Goal: Task Accomplishment & Management: Use online tool/utility

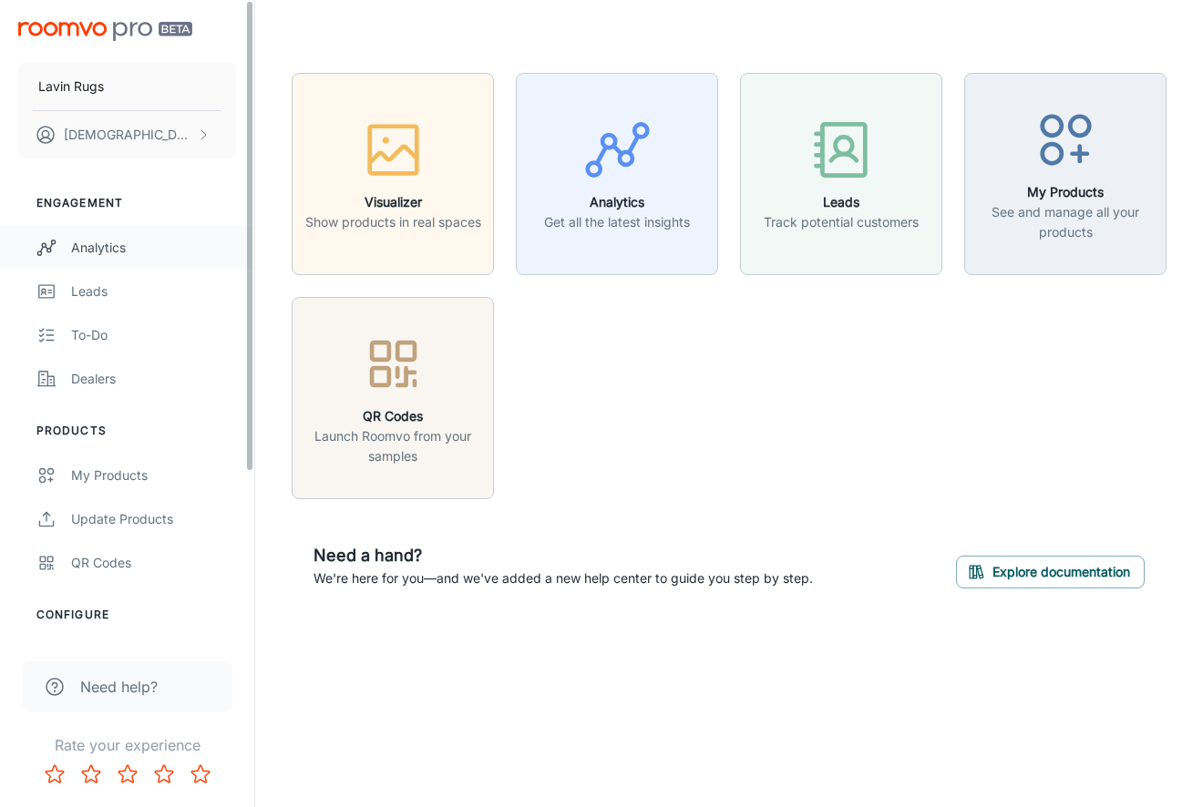
click at [87, 249] on div "Analytics" at bounding box center [153, 248] width 165 height 20
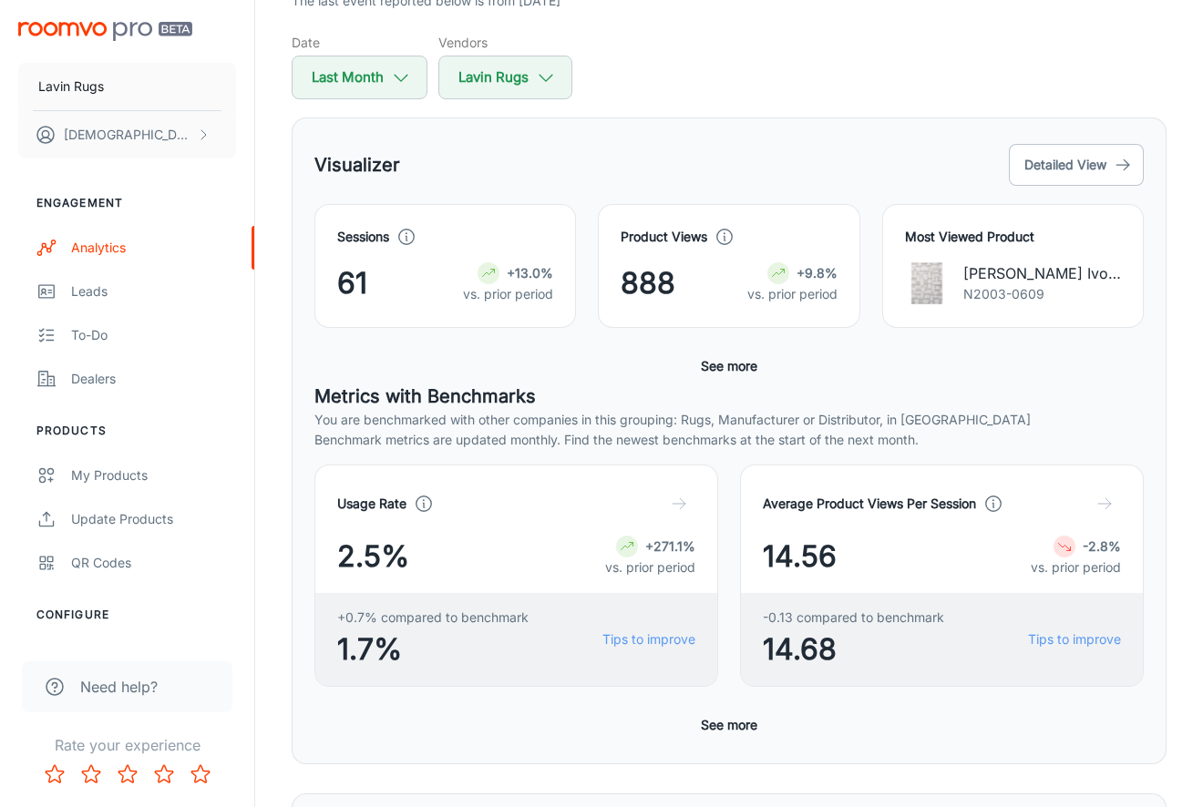
scroll to position [1, 0]
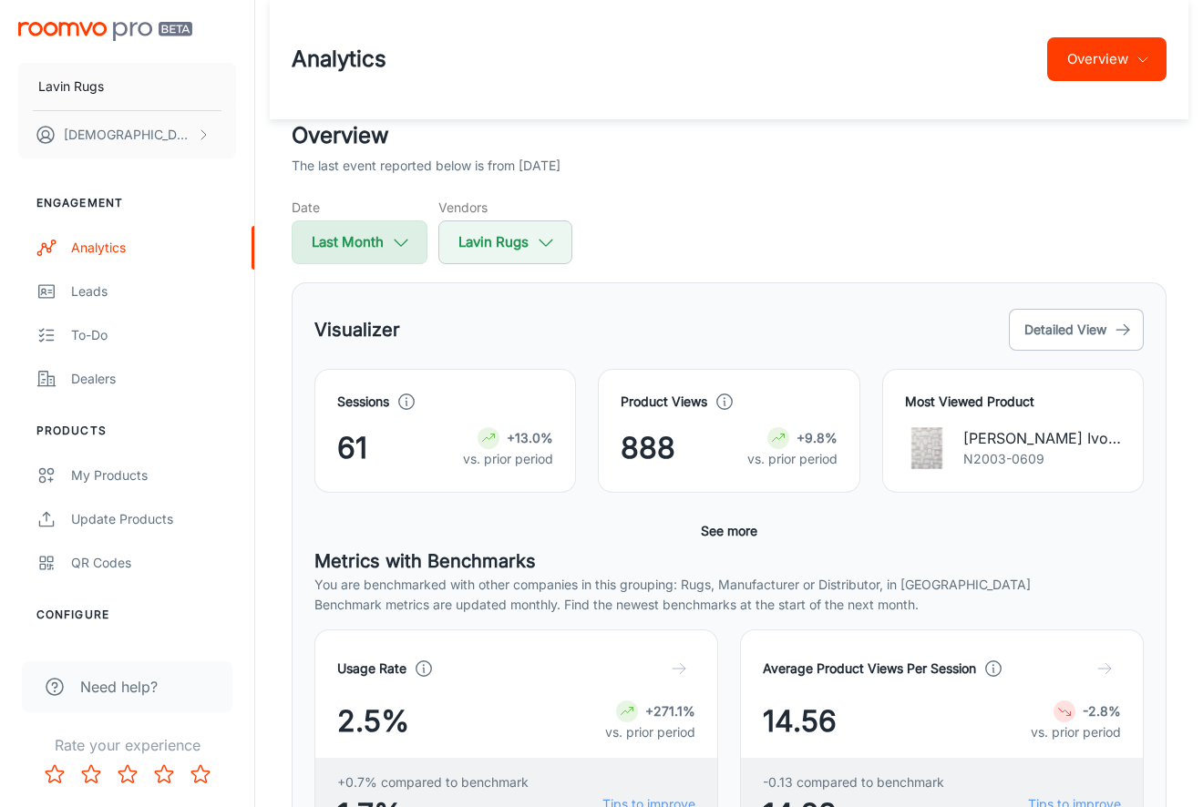
click at [403, 240] on icon "button" at bounding box center [401, 242] width 20 height 20
select select "7"
select select "2025"
select select "7"
select select "2025"
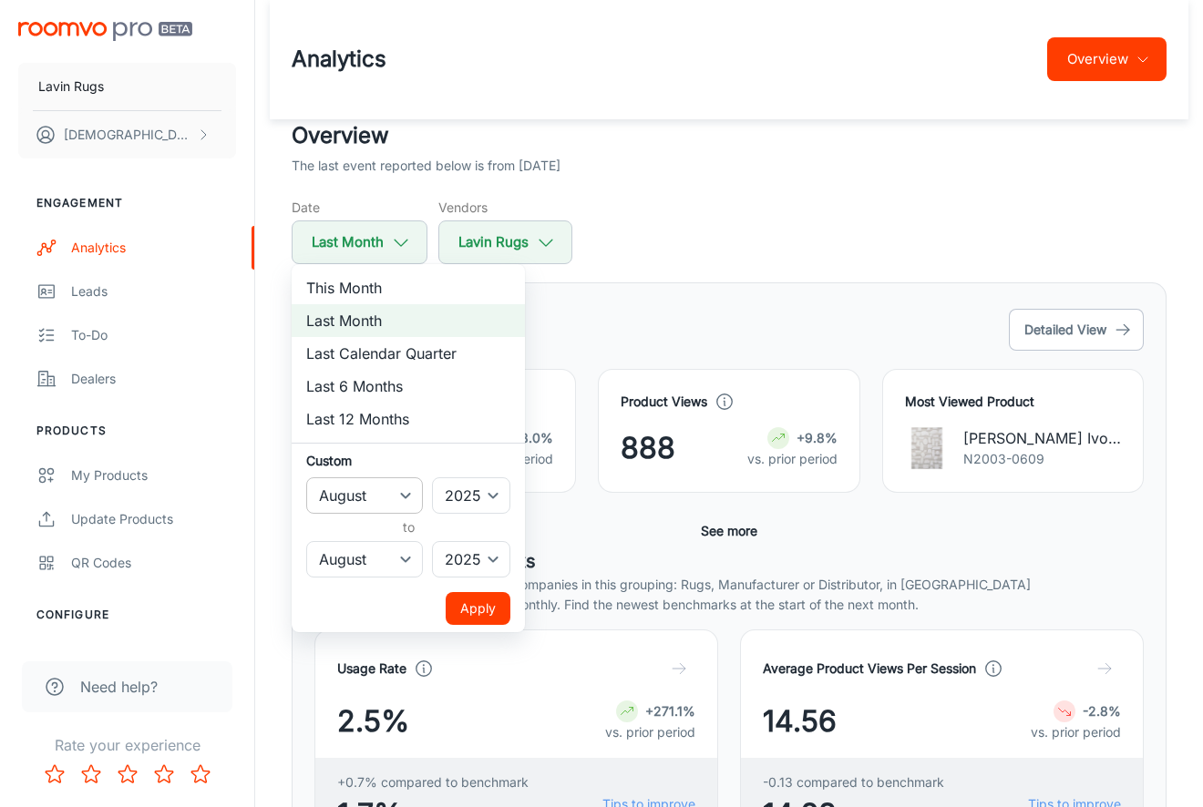
click at [409, 495] on select "January February March April May June July August September October November De…" at bounding box center [364, 496] width 117 height 36
select select "6"
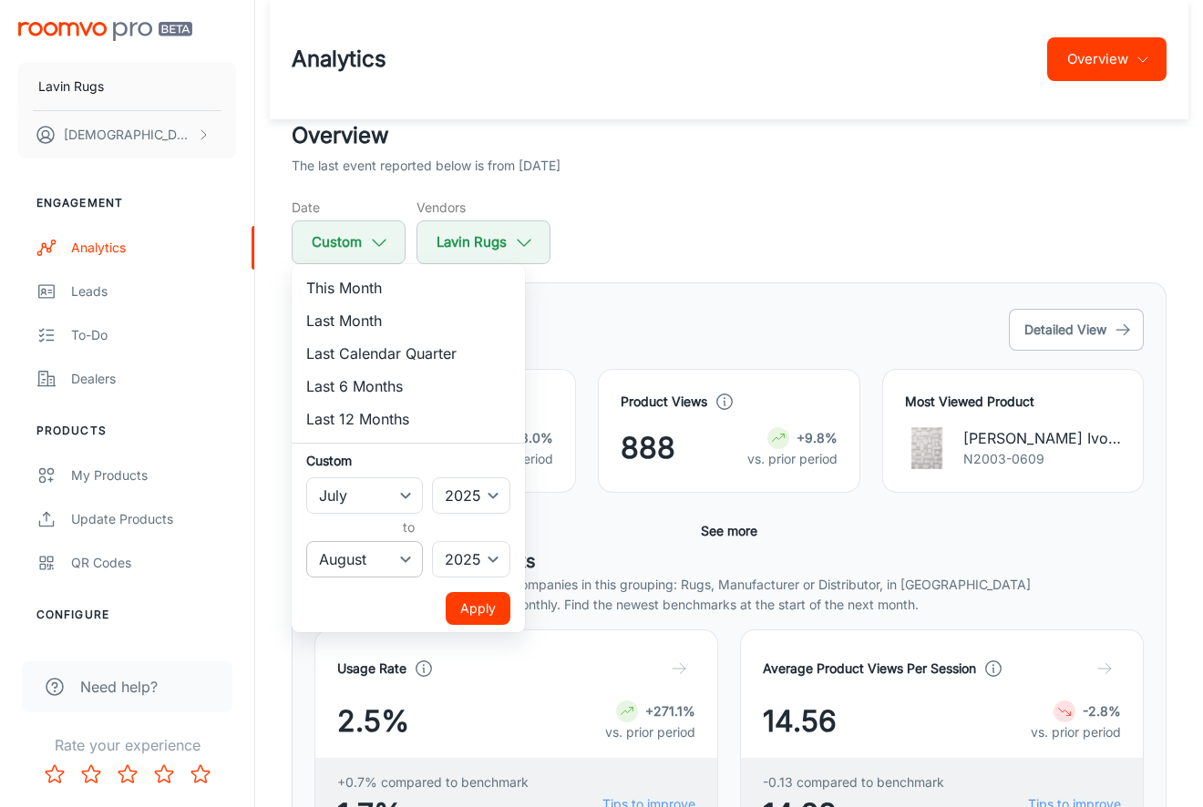
click at [401, 547] on select "January February March April May June July August September October November De…" at bounding box center [364, 559] width 117 height 36
select select "6"
click at [477, 610] on button "Apply" at bounding box center [478, 608] width 65 height 33
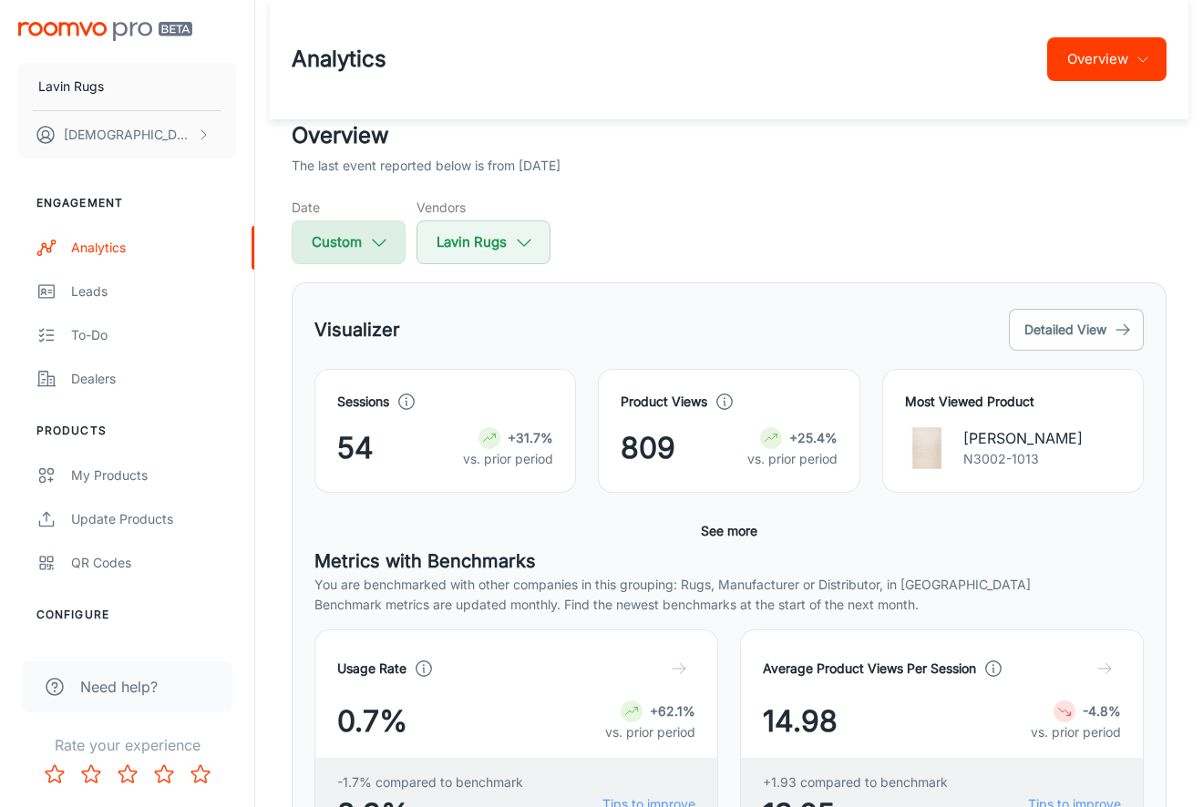
click at [375, 244] on icon "button" at bounding box center [379, 242] width 20 height 20
select select "6"
select select "2025"
select select "6"
select select "2025"
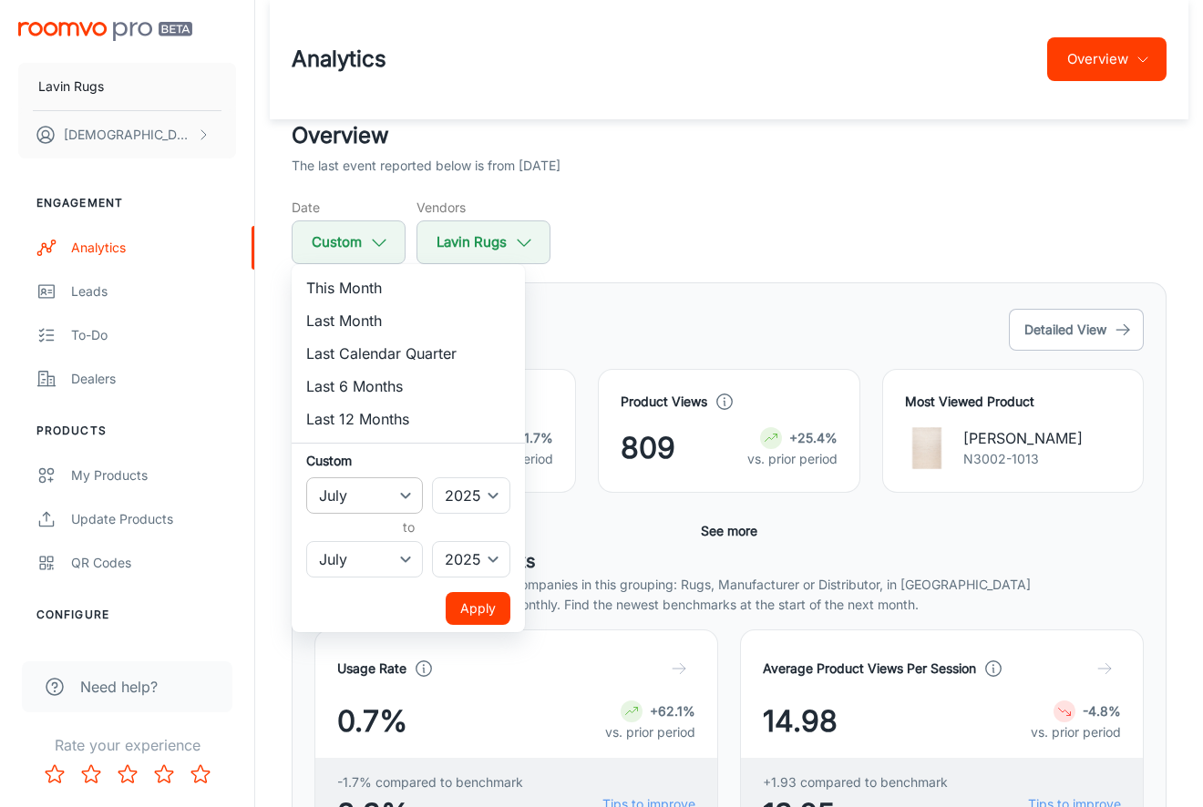
click at [418, 493] on select "January February March April May June July August September October November De…" at bounding box center [364, 496] width 117 height 36
select select "5"
click at [426, 569] on div "January February March April May June July August September October November De…" at bounding box center [408, 559] width 204 height 36
click at [403, 560] on select "January February March April May June July August September October November De…" at bounding box center [364, 559] width 117 height 36
select select "5"
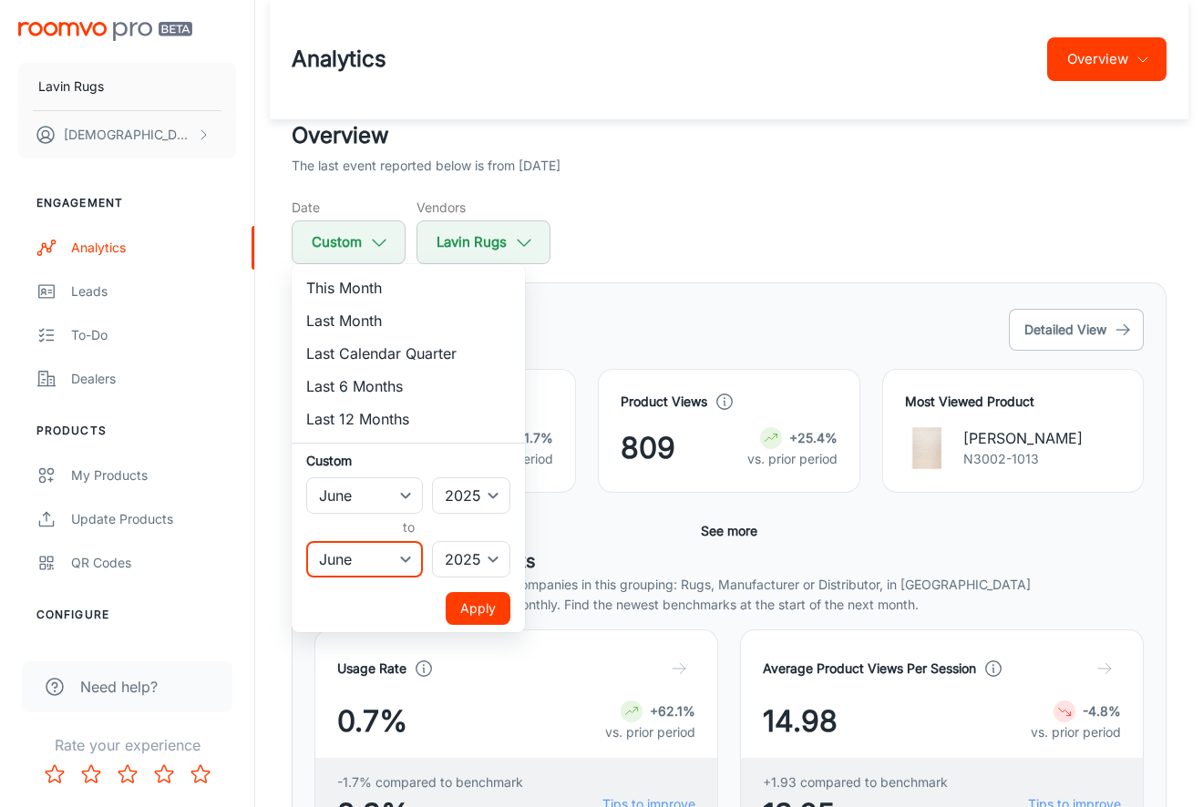
click at [483, 611] on button "Apply" at bounding box center [478, 608] width 65 height 33
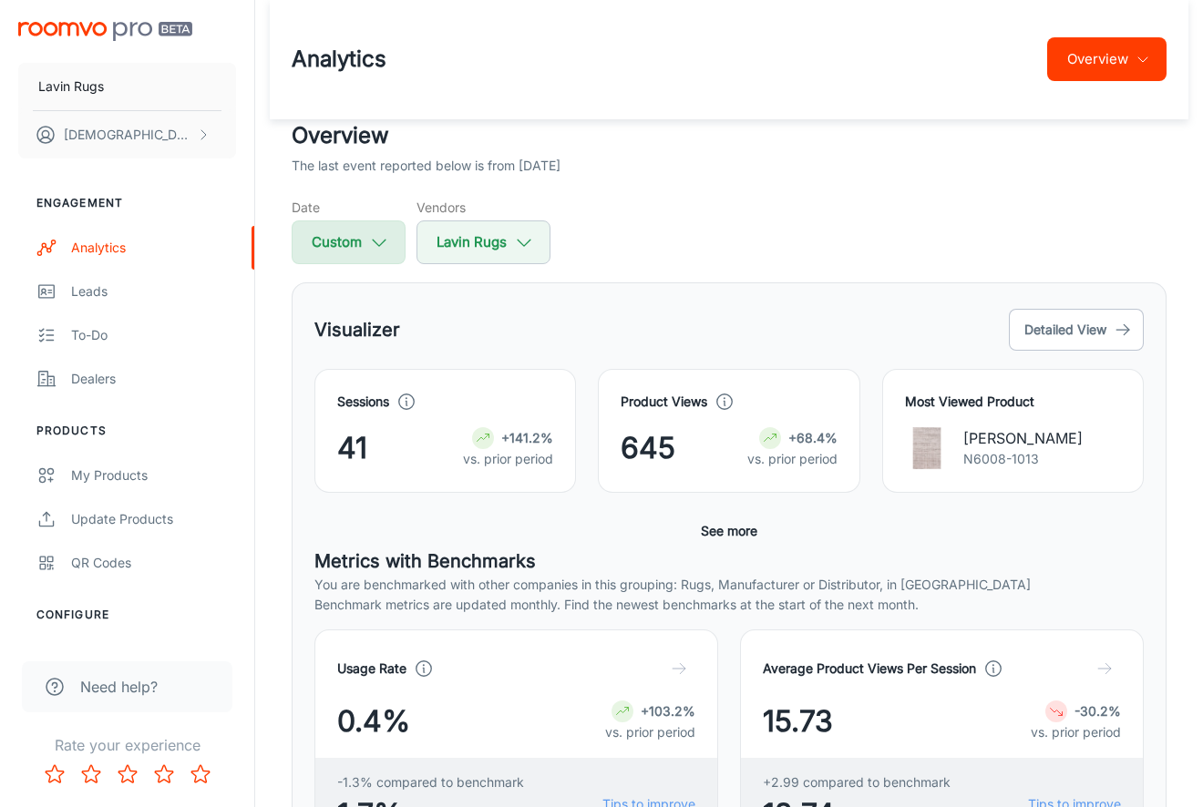
click at [359, 253] on button "Custom" at bounding box center [349, 243] width 114 height 44
select select "5"
select select "2025"
select select "5"
select select "2025"
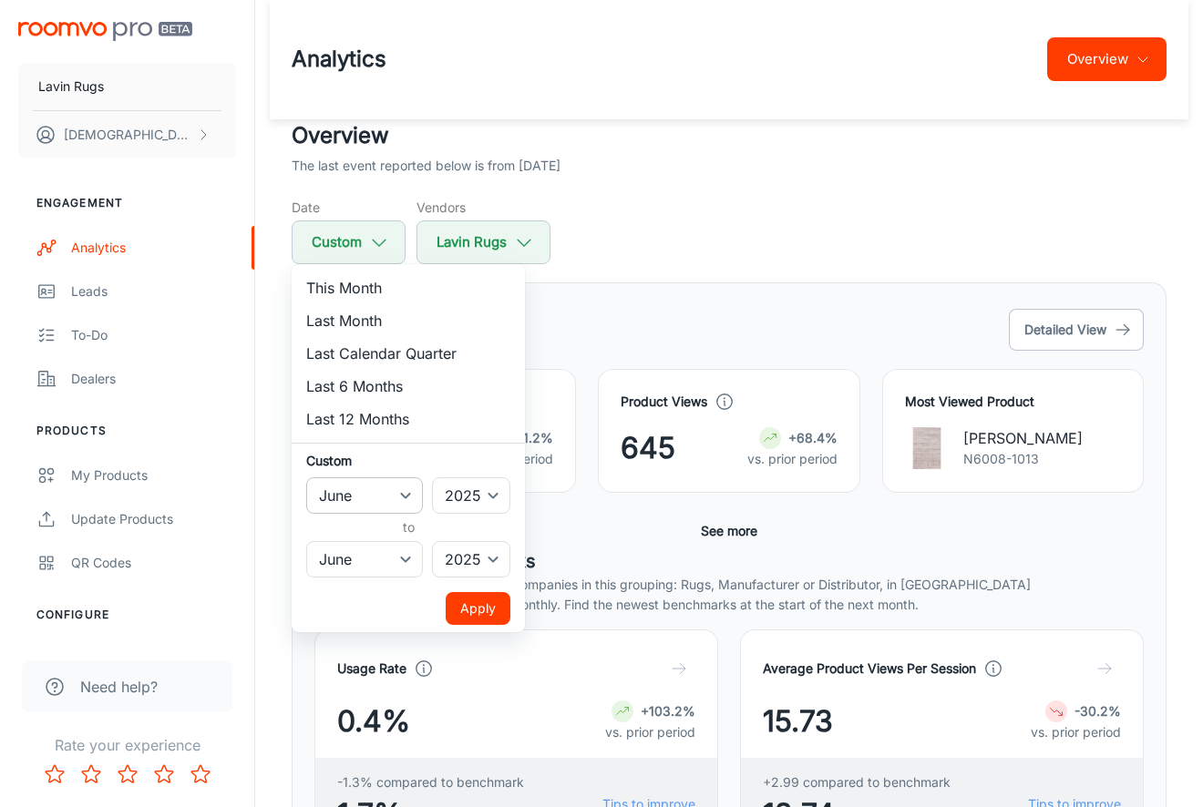
click at [391, 487] on select "January February March April May June July August September October November De…" at bounding box center [364, 496] width 117 height 36
select select "4"
click at [380, 555] on select "January February March April May June July August September October November De…" at bounding box center [364, 559] width 117 height 36
select select "4"
click at [481, 607] on button "Apply" at bounding box center [478, 608] width 65 height 33
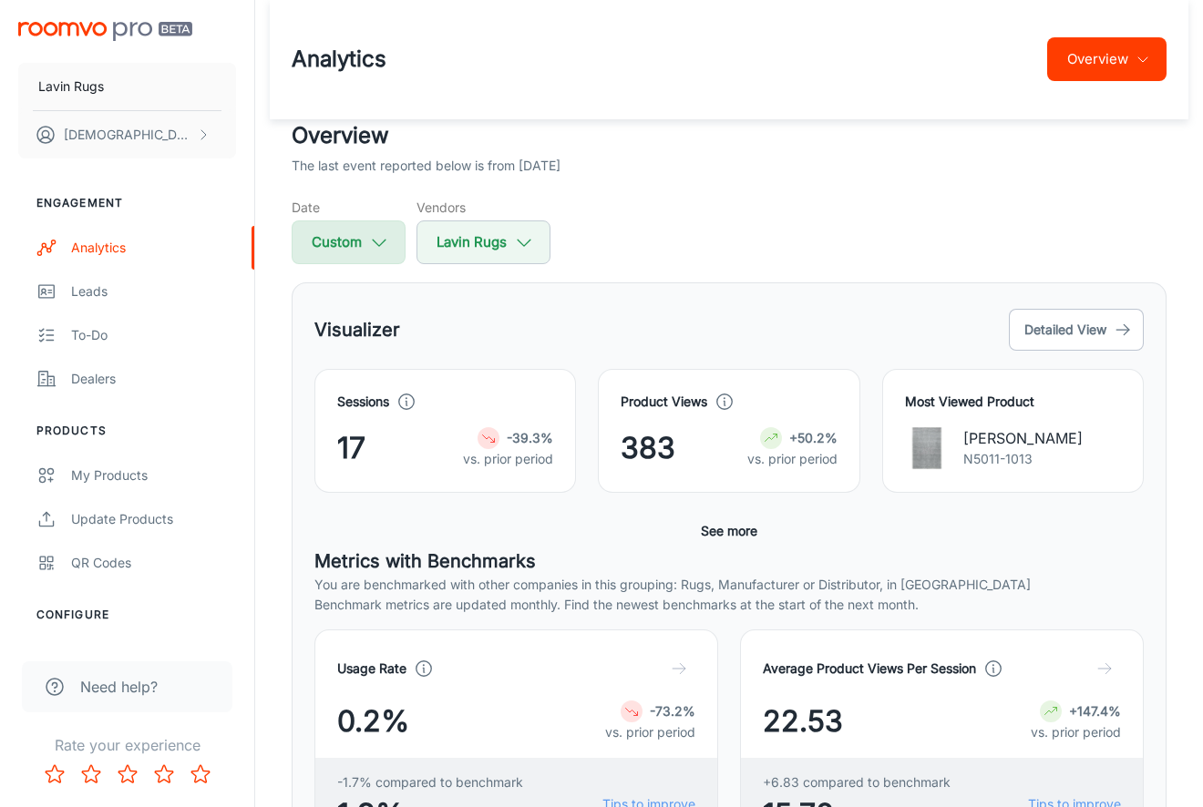
click at [386, 249] on icon "button" at bounding box center [379, 242] width 20 height 20
select select "4"
select select "2025"
select select "4"
select select "2025"
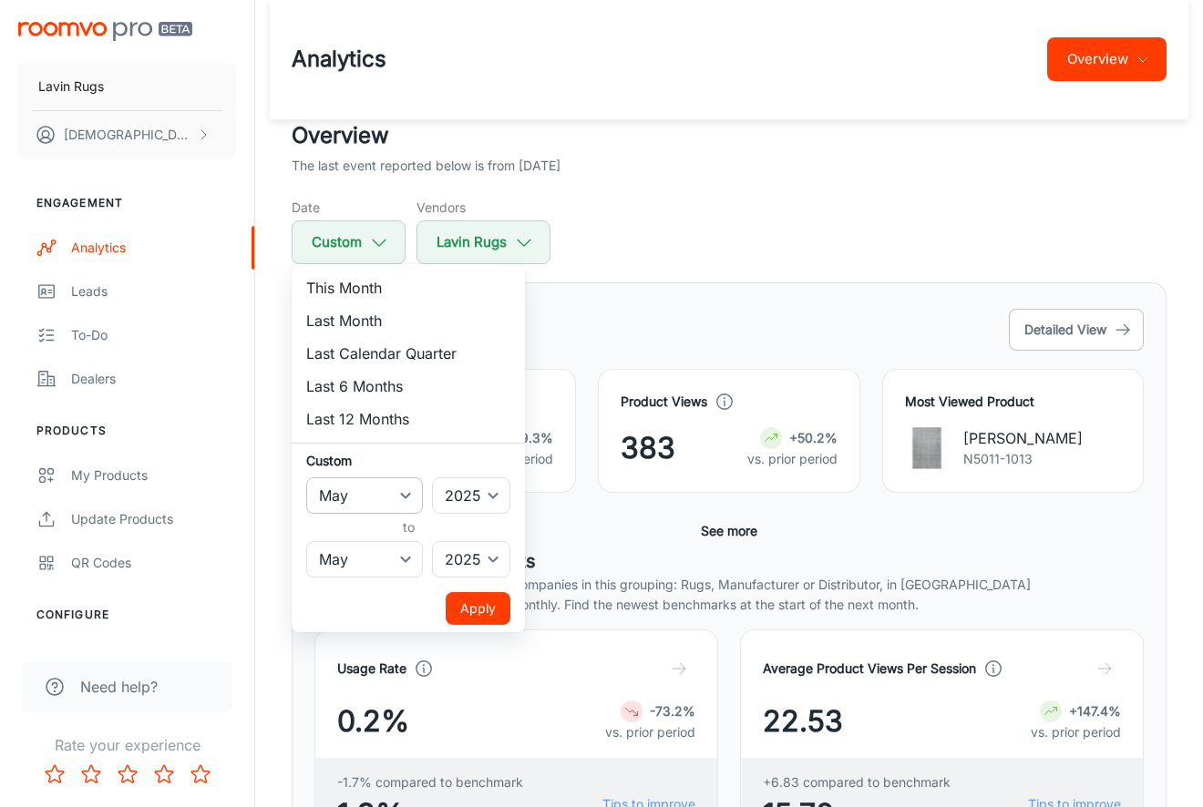
click at [388, 485] on select "January February March April May June July August September October November De…" at bounding box center [364, 496] width 117 height 36
select select "3"
click at [390, 550] on select "January February March April May June July August September October November De…" at bounding box center [364, 559] width 117 height 36
select select "3"
click at [483, 611] on button "Apply" at bounding box center [478, 608] width 65 height 33
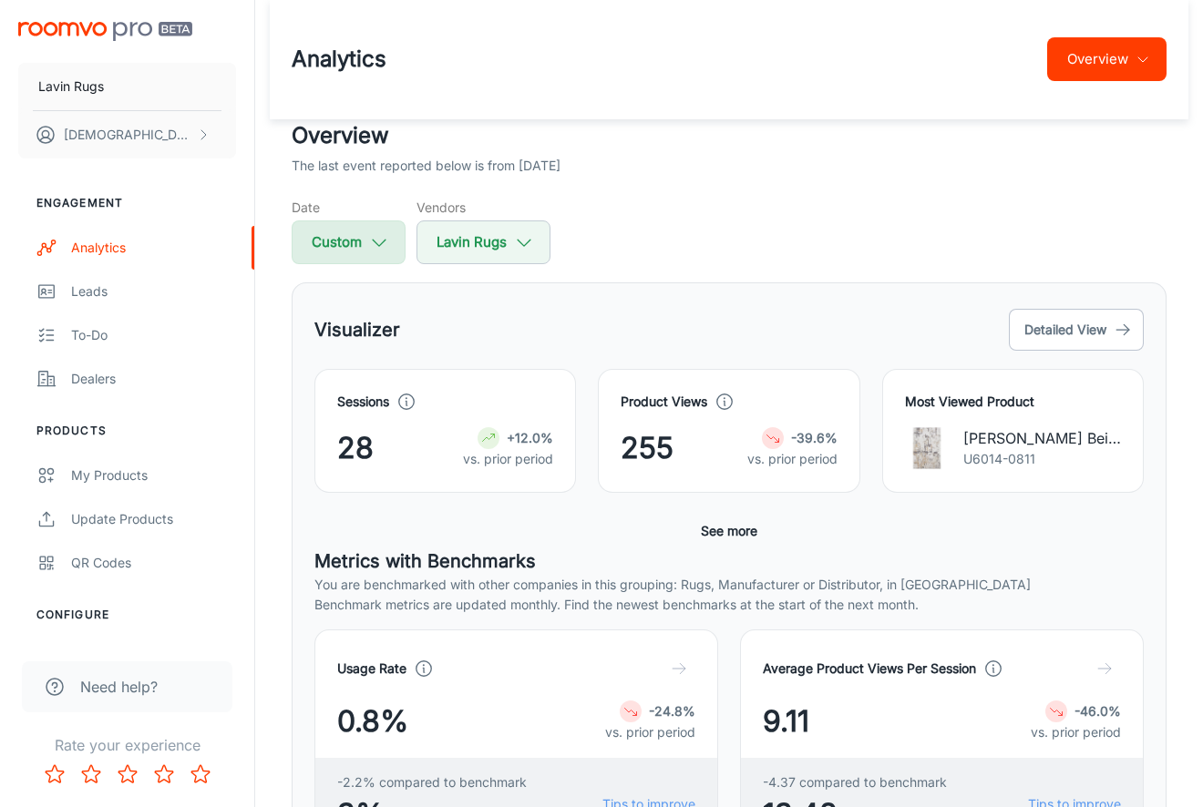
click at [361, 249] on button "Custom" at bounding box center [349, 243] width 114 height 44
select select "3"
select select "2025"
select select "3"
select select "2025"
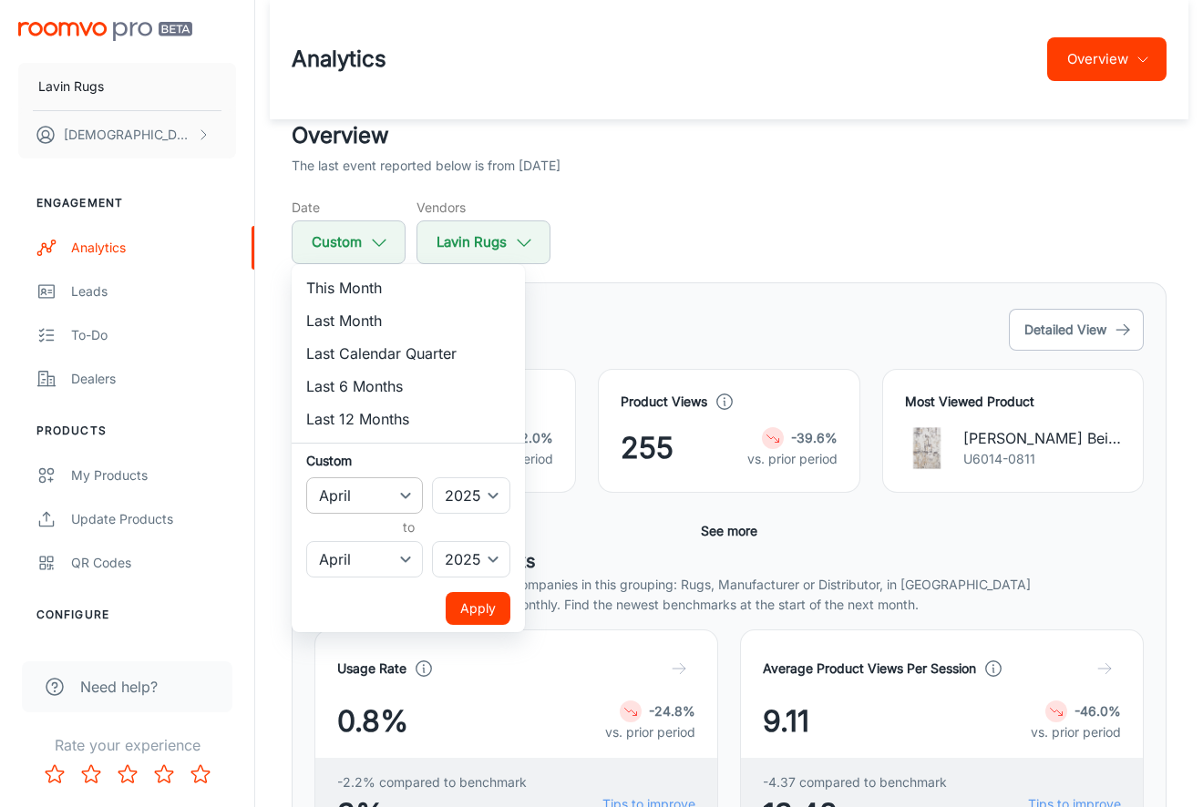
click at [371, 482] on select "January February March April May June July August September October November De…" at bounding box center [364, 496] width 117 height 36
select select "2"
click at [381, 552] on select "January February March April May June July August September October November De…" at bounding box center [364, 559] width 117 height 36
select select "2"
click at [467, 604] on button "Apply" at bounding box center [478, 608] width 65 height 33
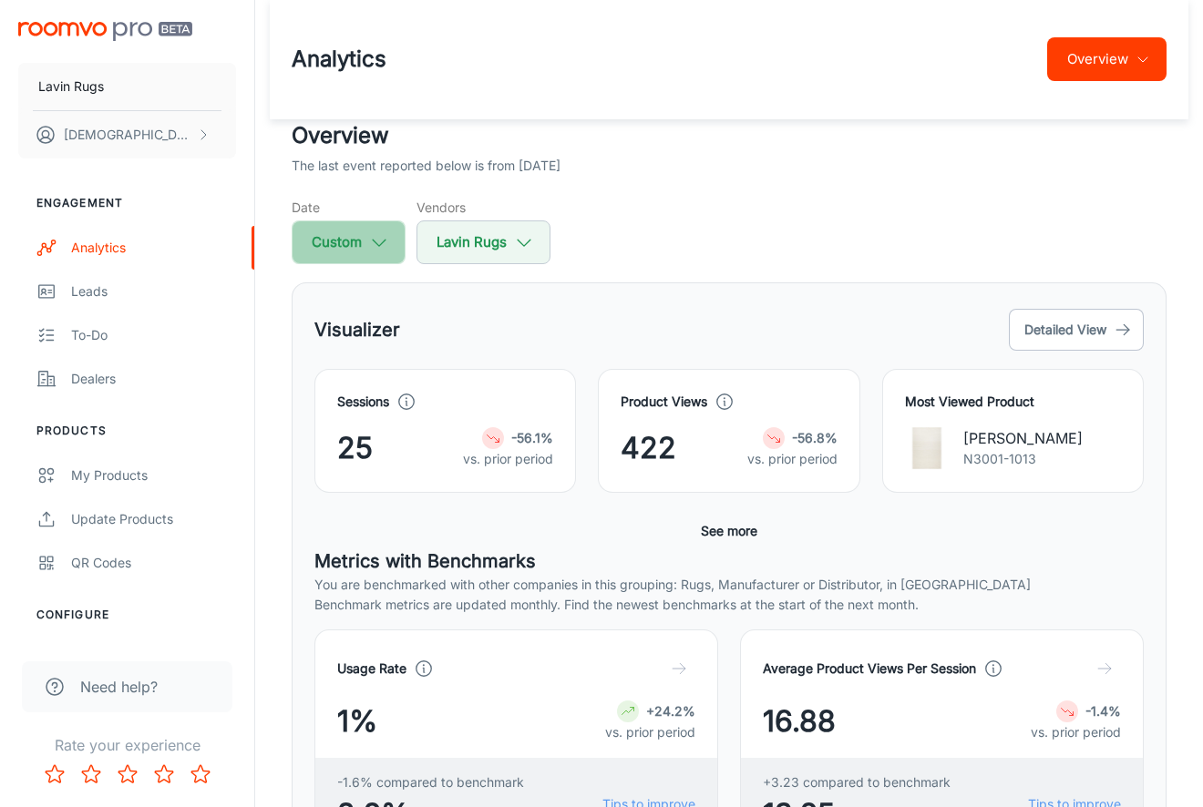
click at [359, 240] on button "Custom" at bounding box center [349, 243] width 114 height 44
select select "2"
select select "2025"
select select "2"
select select "2025"
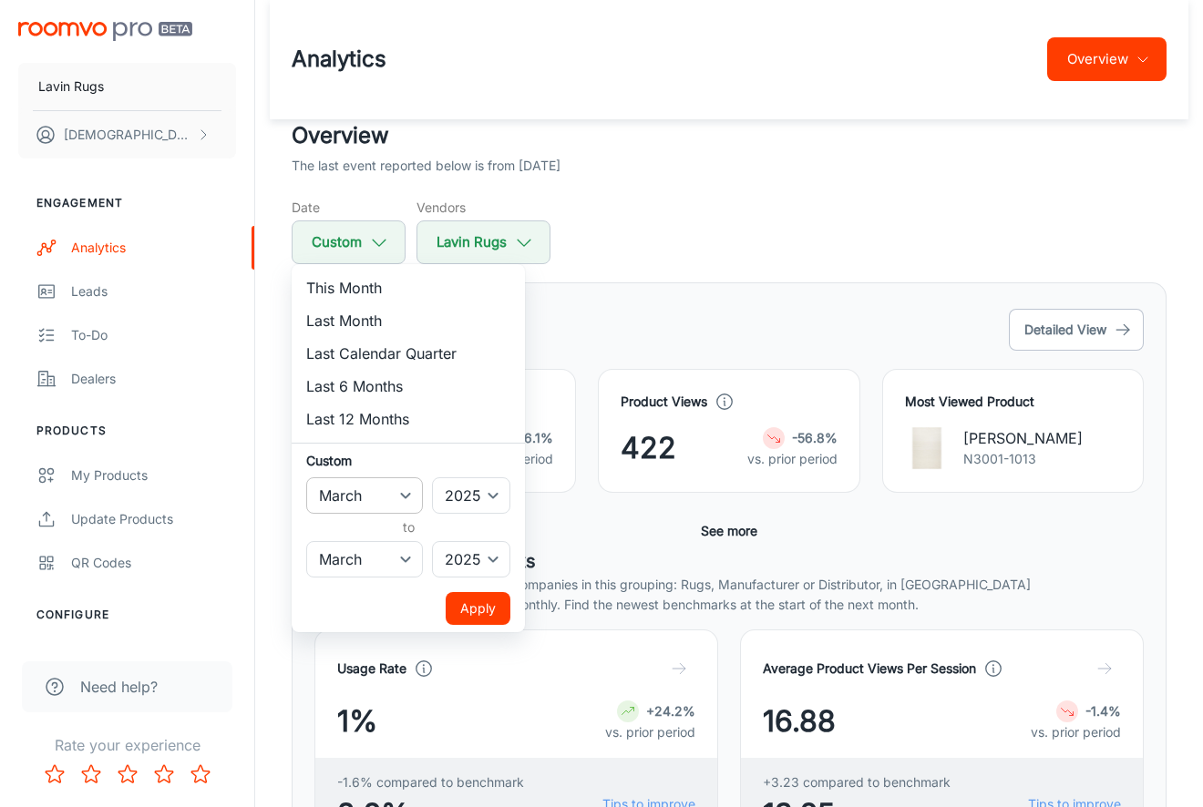
click at [367, 484] on select "January February March April May June July August September October November De…" at bounding box center [364, 496] width 117 height 36
select select "1"
click at [369, 548] on select "January February March April May June July August September October November De…" at bounding box center [364, 559] width 117 height 36
select select "1"
click at [483, 608] on button "Apply" at bounding box center [478, 608] width 65 height 33
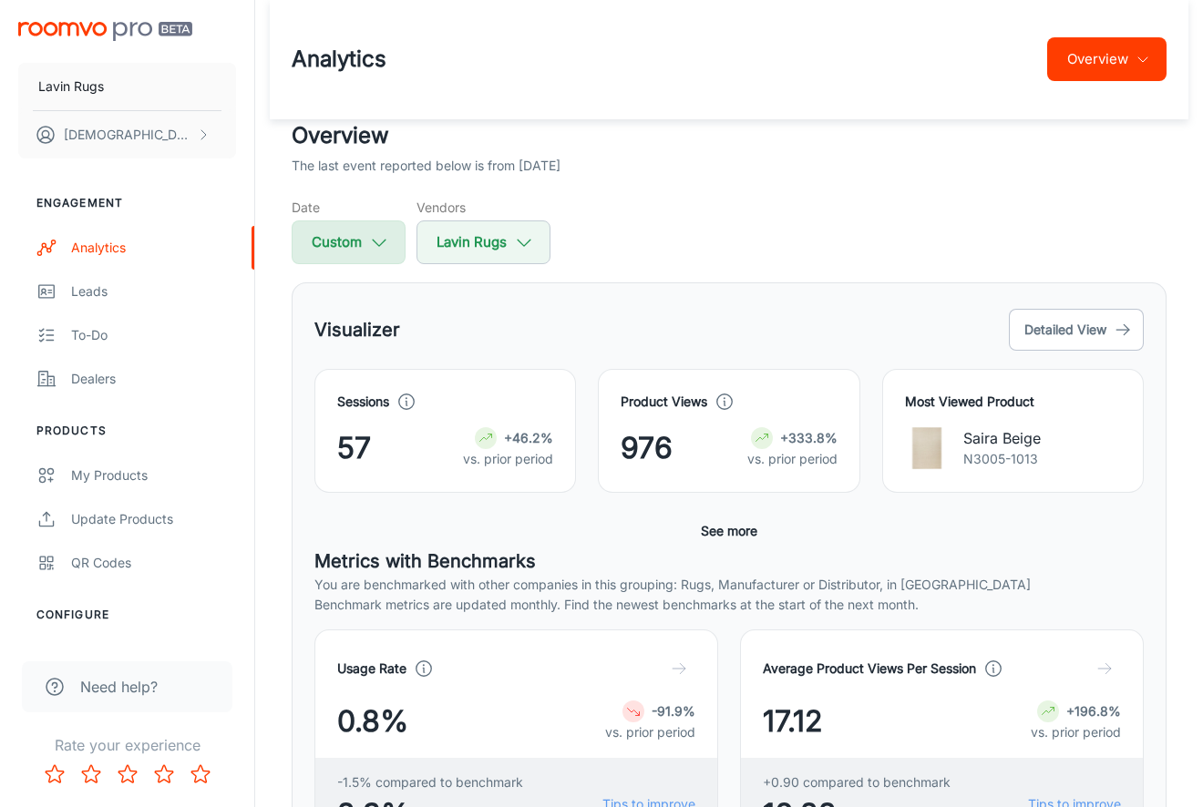
click at [385, 235] on icon "button" at bounding box center [379, 242] width 20 height 20
select select "1"
select select "2025"
select select "1"
select select "2025"
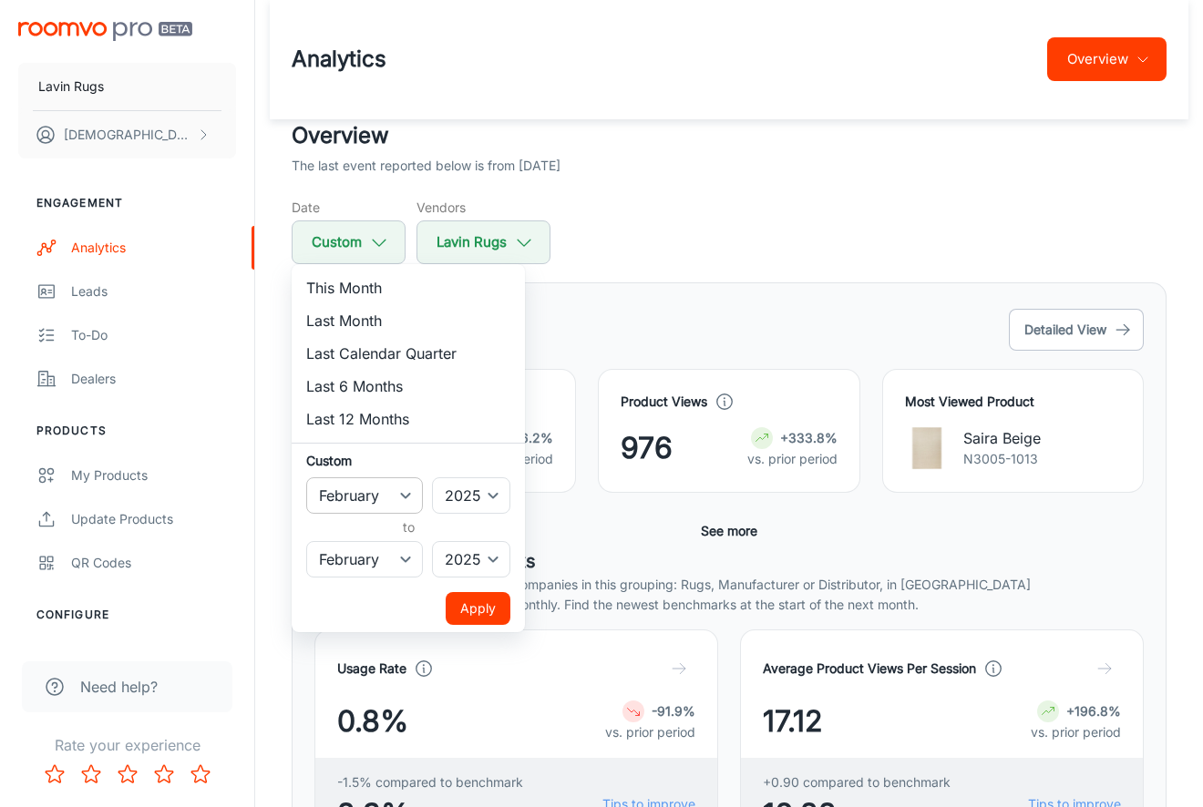
click at [399, 479] on select "January February March April May June July August September October November De…" at bounding box center [364, 496] width 117 height 36
select select "0"
click at [385, 549] on select "January February March April May June July August September October November De…" at bounding box center [364, 559] width 117 height 36
select select "0"
click at [474, 605] on button "Apply" at bounding box center [478, 608] width 65 height 33
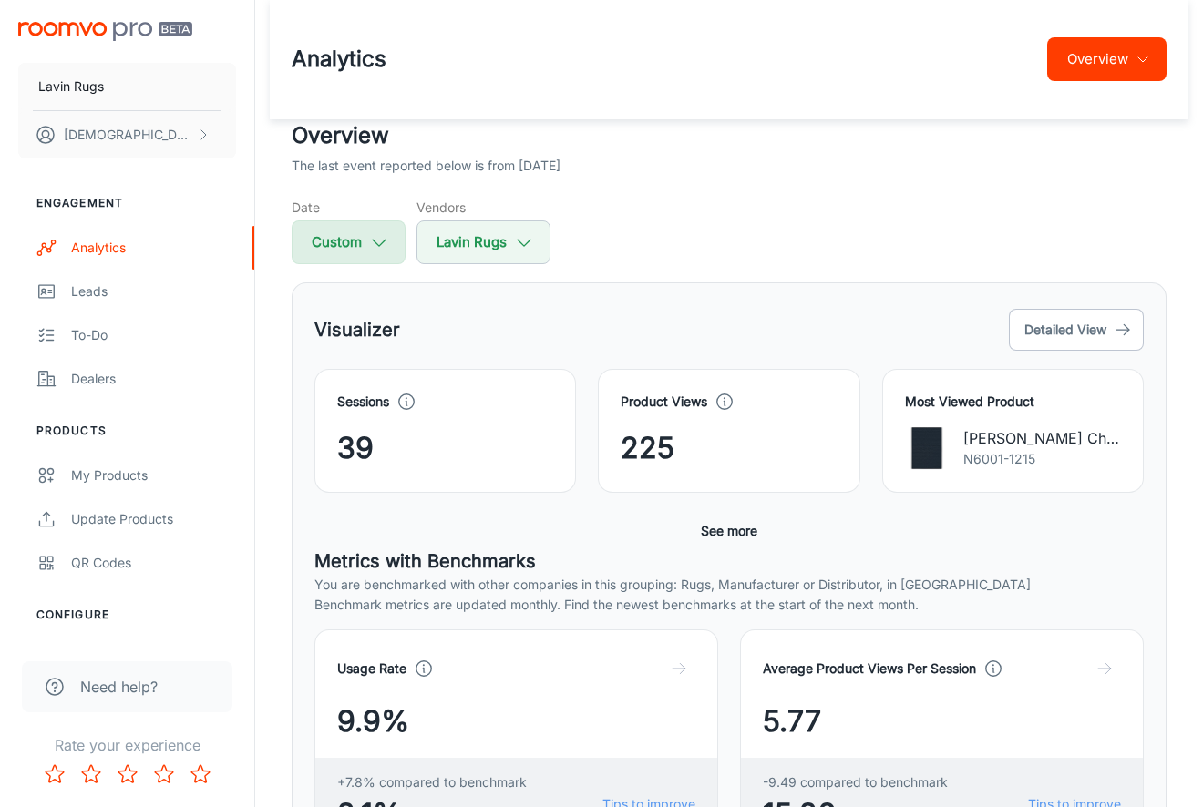
click at [372, 242] on icon "button" at bounding box center [379, 242] width 20 height 20
select select "2025"
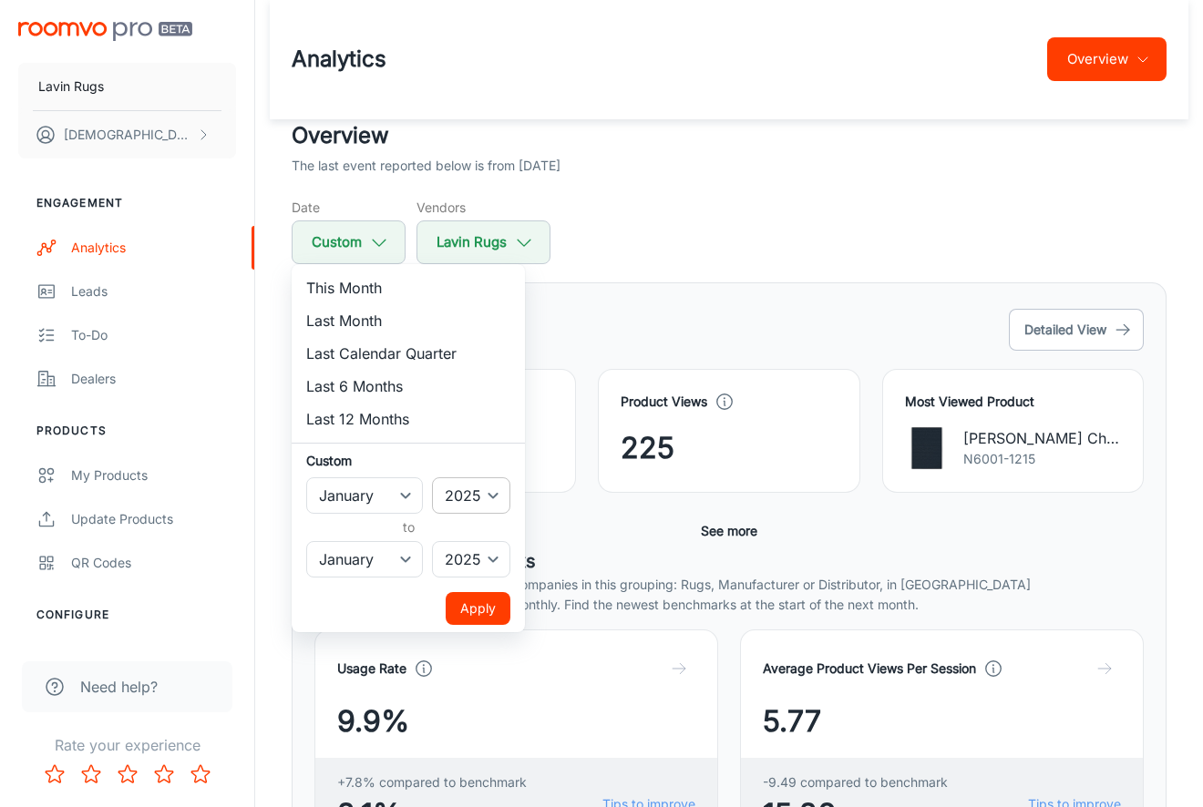
click at [483, 488] on select "2022 2023 2024 2025" at bounding box center [471, 496] width 78 height 36
select select "2024"
click at [409, 499] on select "January February March April May June July August September October November De…" at bounding box center [364, 496] width 117 height 36
select select "11"
click at [470, 555] on select "2022 2023 2024 2025" at bounding box center [471, 559] width 78 height 36
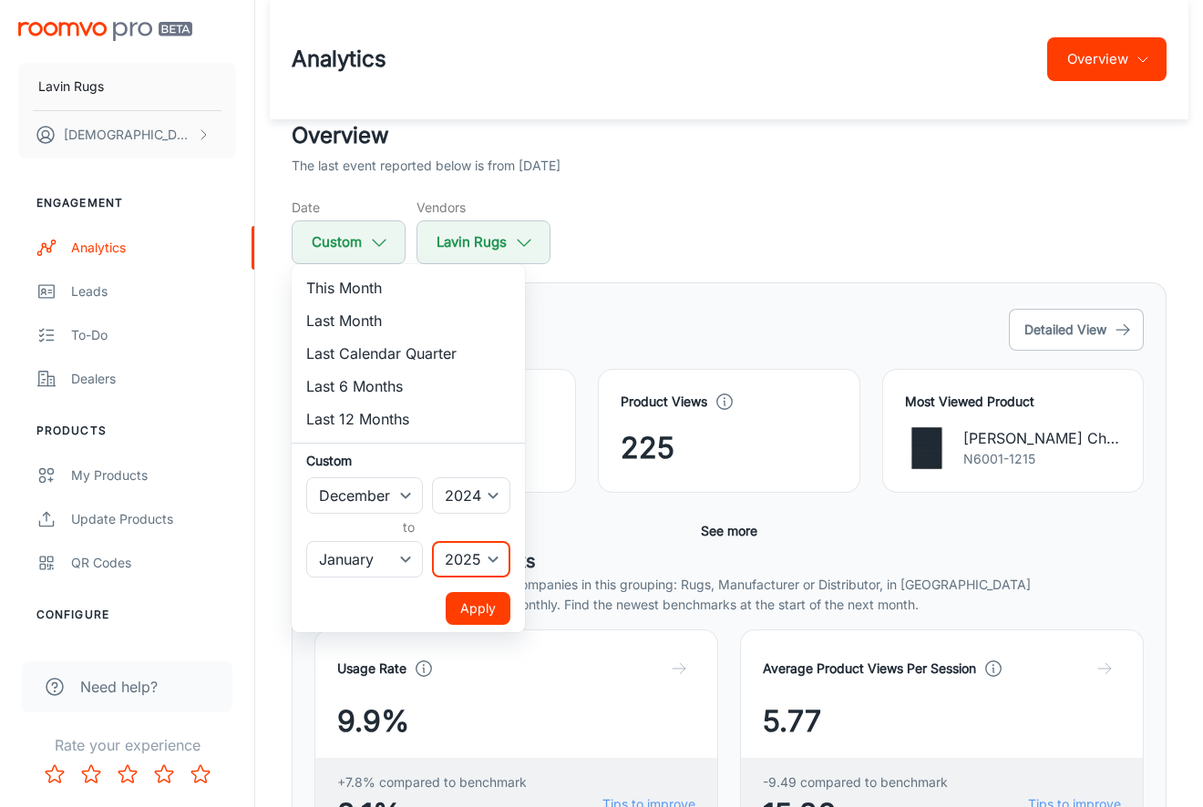
select select "2024"
click at [396, 560] on select "January February March April May June July August September October November De…" at bounding box center [364, 559] width 117 height 36
select select "11"
click at [471, 611] on button "Apply" at bounding box center [478, 608] width 65 height 33
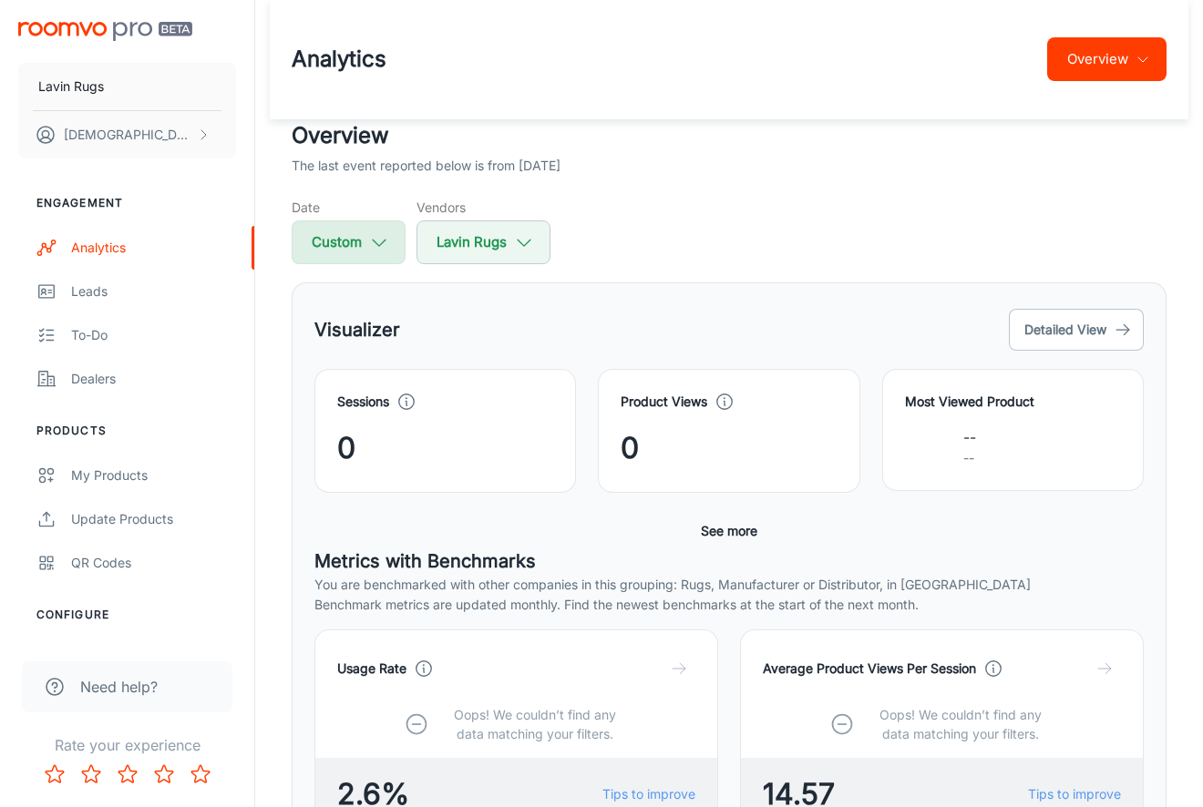
click at [385, 243] on icon "button" at bounding box center [379, 242] width 20 height 20
select select "11"
select select "2024"
select select "11"
select select "2024"
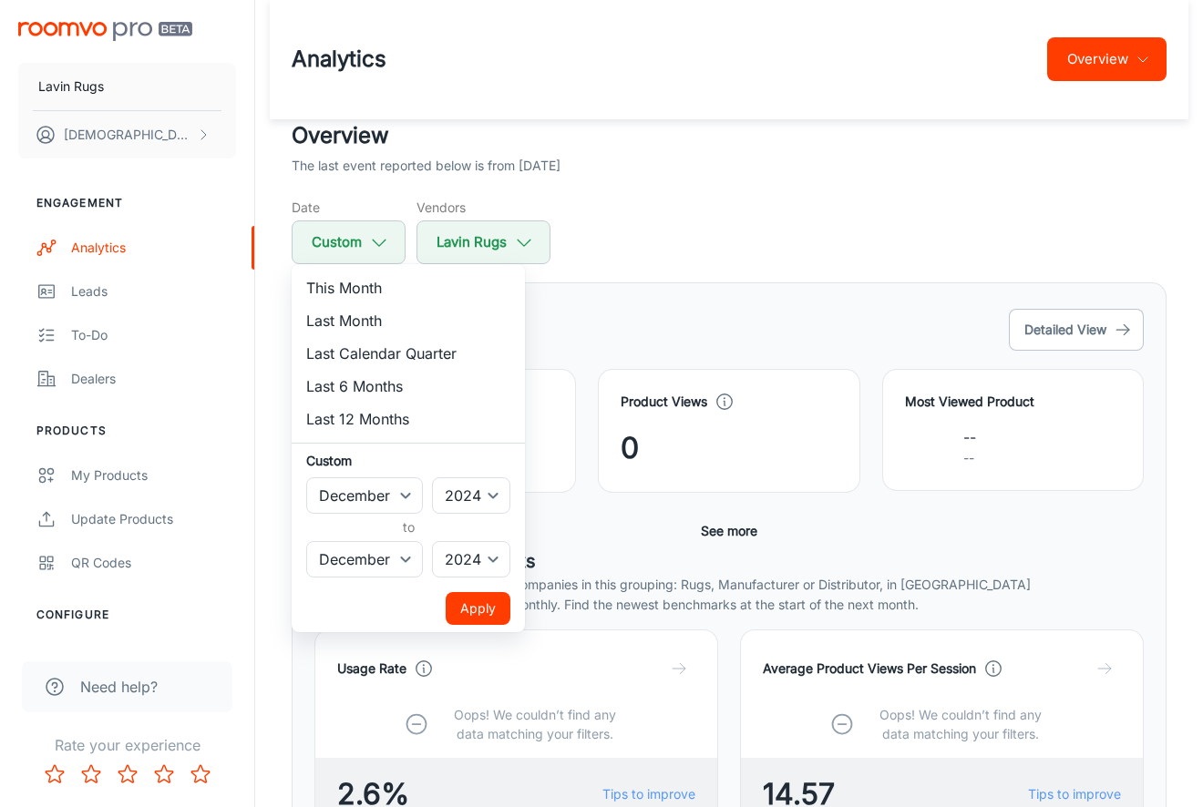
click at [365, 298] on li "This Month" at bounding box center [408, 288] width 233 height 33
select select "8"
select select "2025"
select select "8"
select select "2025"
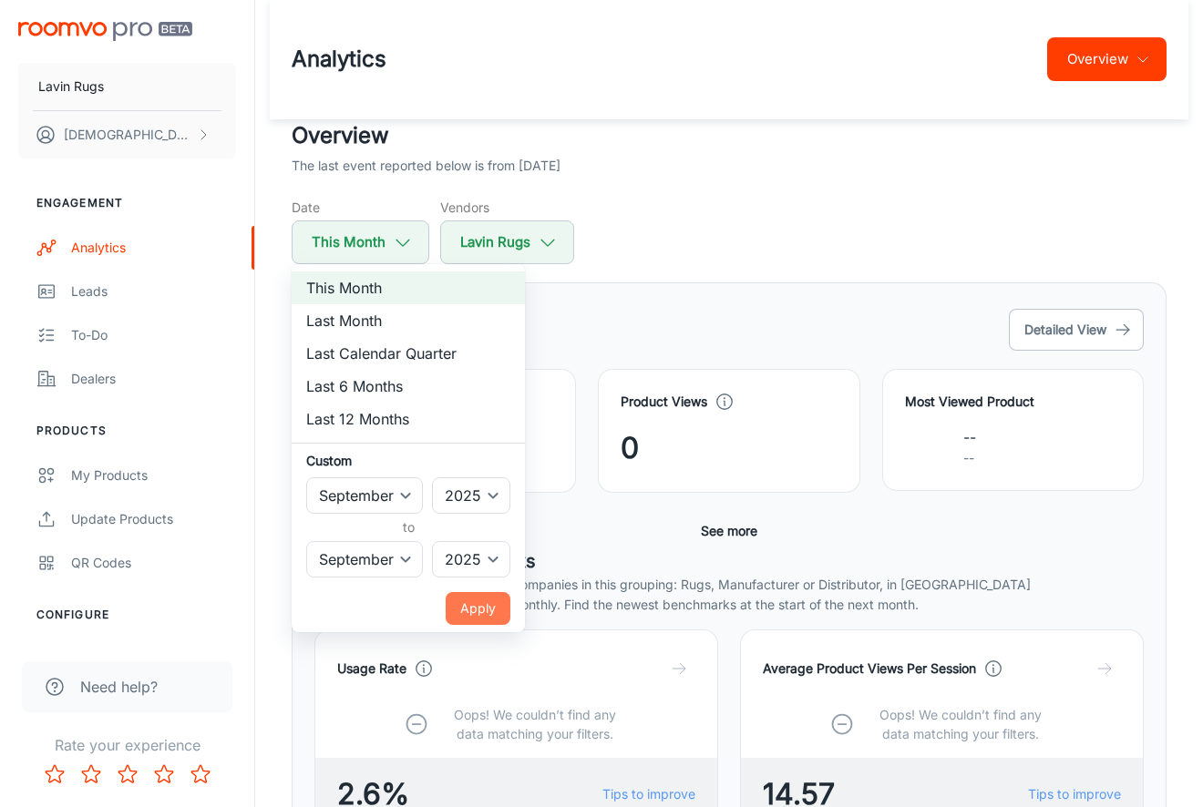
click at [475, 608] on button "Apply" at bounding box center [478, 608] width 65 height 33
